Goal: Communication & Community: Share content

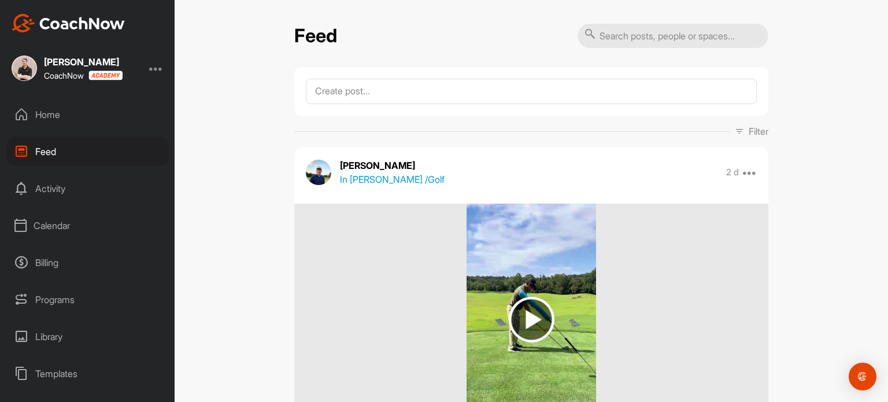
click at [54, 113] on div "Home" at bounding box center [87, 114] width 163 height 29
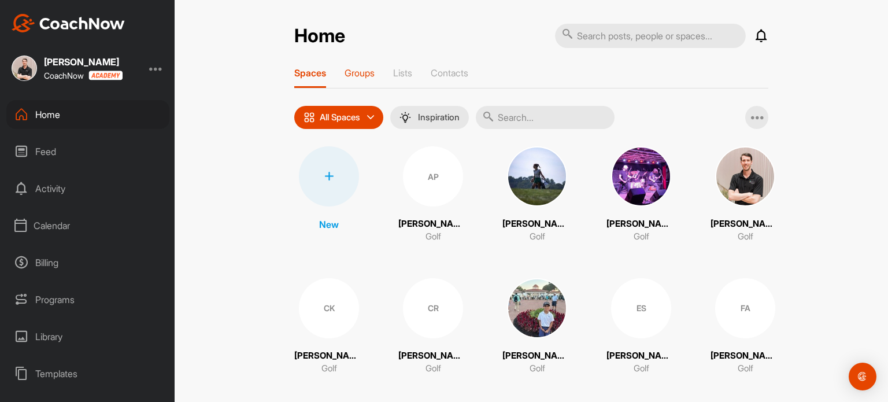
click at [353, 71] on p "Groups" at bounding box center [360, 73] width 30 height 12
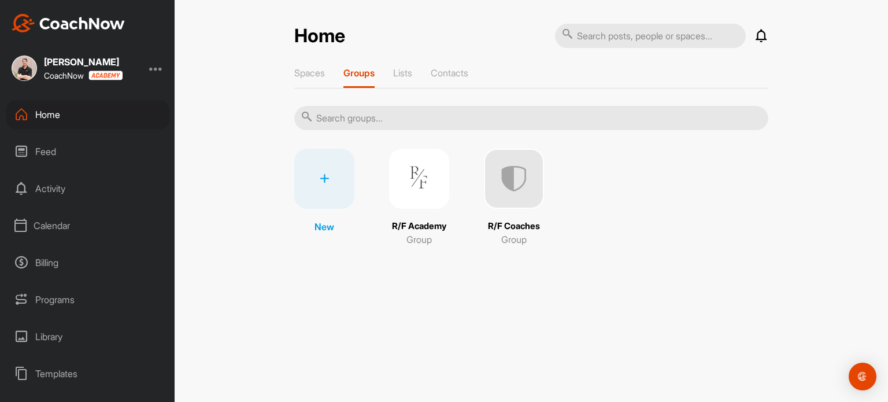
click at [421, 182] on img at bounding box center [419, 179] width 60 height 60
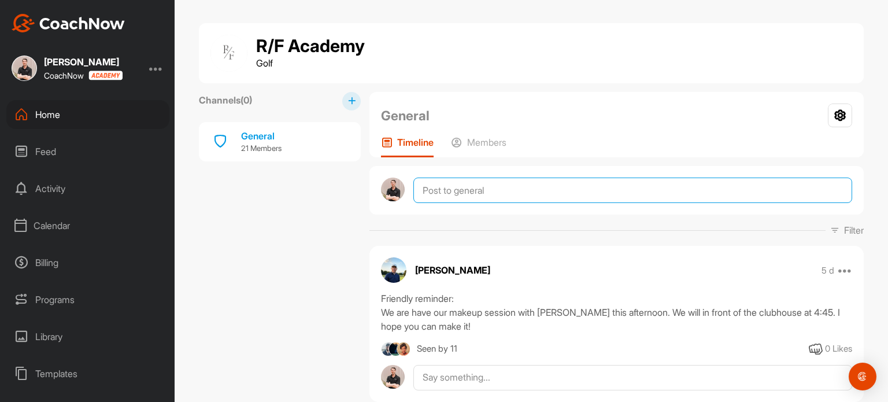
click at [435, 193] on textarea at bounding box center [633, 190] width 439 height 25
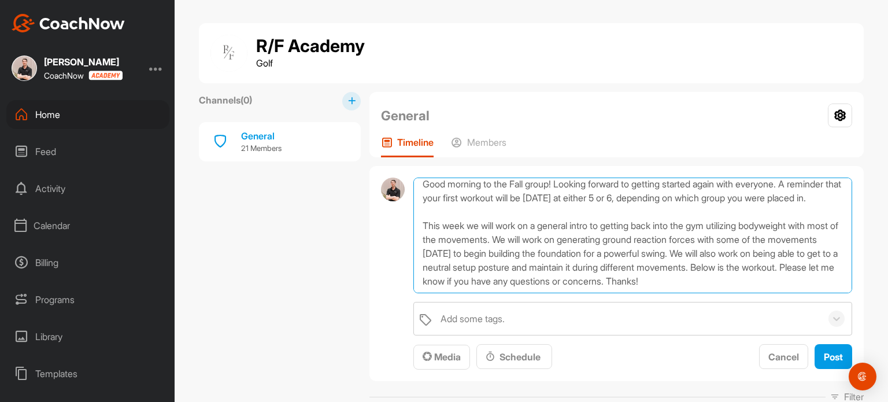
scroll to position [42, 0]
paste textarea "Cat cow 3x15 Good morning 3x10 Split squat hops 3x8 Lateral KB swings 3x10 Late…"
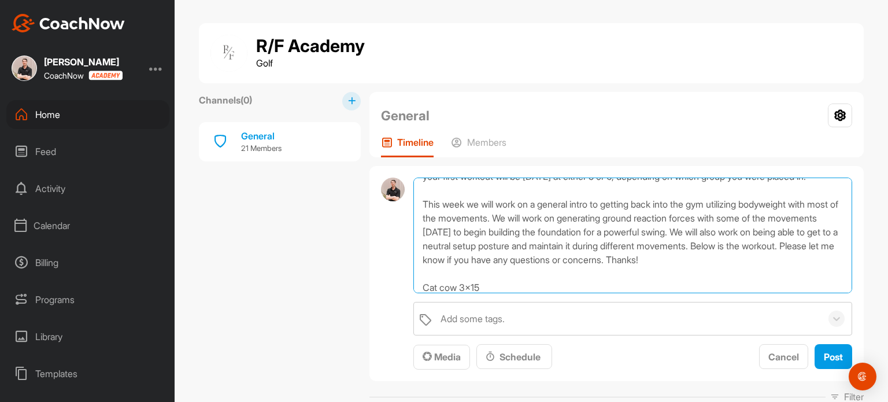
scroll to position [0, 0]
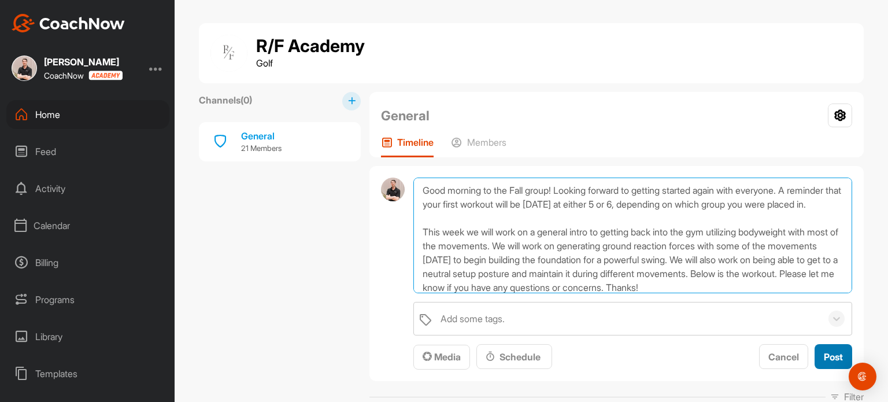
type textarea "Good morning to the Fall group! Looking forward to getting started again with e…"
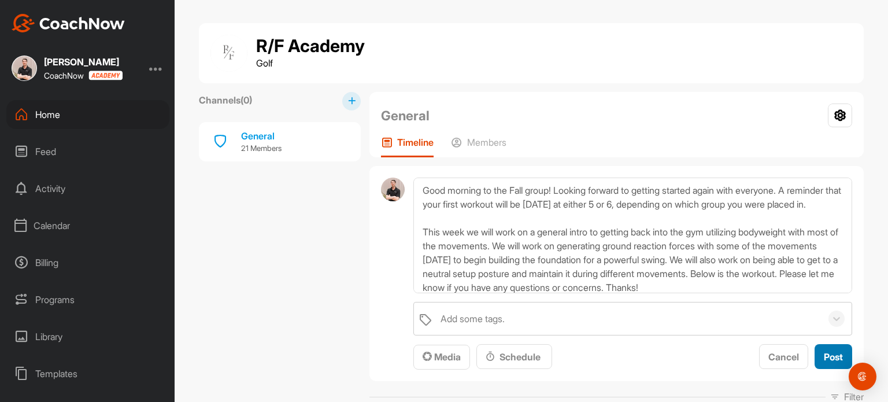
click at [825, 351] on span "Post" at bounding box center [833, 357] width 19 height 12
